Goal: Information Seeking & Learning: Find specific fact

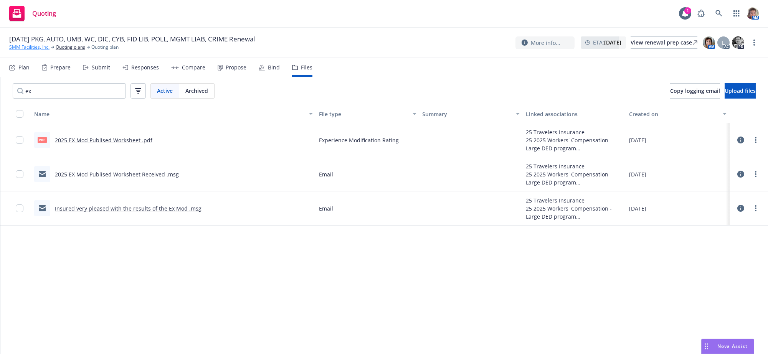
click at [24, 50] on link "SMM Facilities, Inc." at bounding box center [29, 47] width 40 height 7
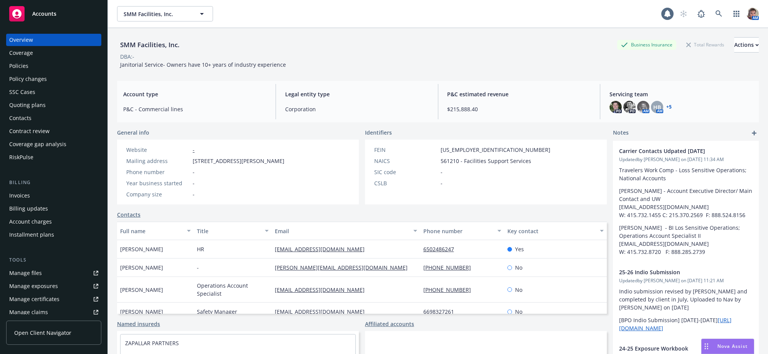
click at [21, 72] on div "Policies" at bounding box center [18, 66] width 19 height 12
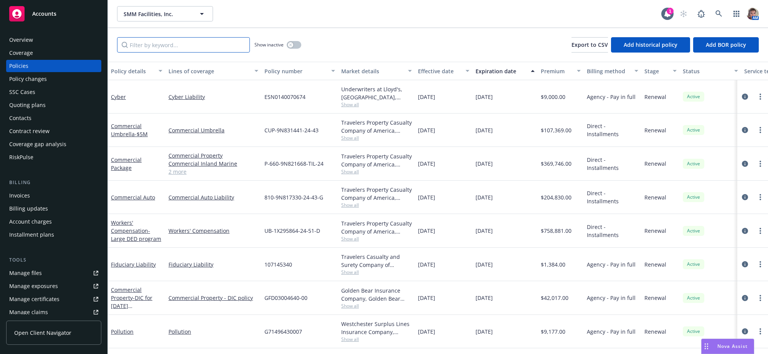
click at [166, 48] on input "Filter by keyword..." at bounding box center [183, 44] width 133 height 15
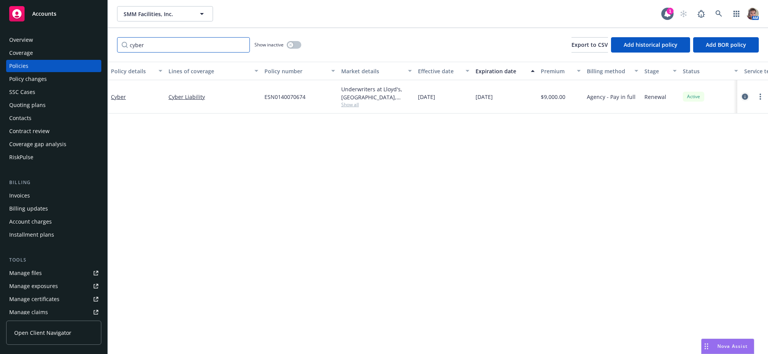
type input "cyber"
click at [746, 100] on icon "circleInformation" at bounding box center [745, 97] width 6 height 6
